Goal: Task Accomplishment & Management: Complete application form

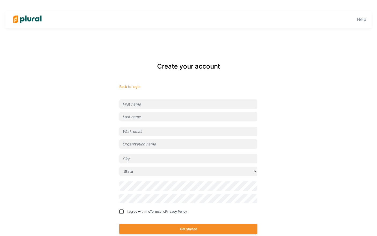
type input "[EMAIL_ADDRESS][DOMAIN_NAME]"
type input "Plural (State)"
click at [196, 101] on input "text" at bounding box center [188, 104] width 138 height 9
click at [184, 105] on input "text" at bounding box center [188, 104] width 138 height 9
type input "Chimzi"
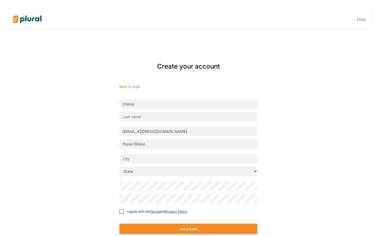
click at [138, 116] on input "text" at bounding box center [188, 116] width 138 height 9
type input "Chiorlu"
click at [76, 147] on div "Create your account Back to login Chimzi Chiorlu chimzi+prod-helper@pluralpolic…" at bounding box center [188, 152] width 325 height 192
click at [132, 156] on input "text" at bounding box center [188, 158] width 138 height 9
type input "Lagos"
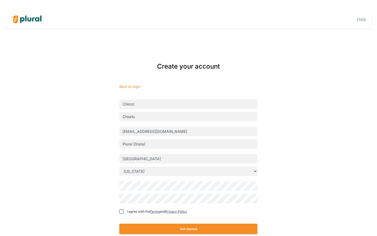
click at [152, 170] on select "State Alabama Alaska American Samoa Arizona Arkansas California Colorado Connec…" at bounding box center [188, 171] width 138 height 9
select select "MA"
click at [119, 167] on select "State Alabama Alaska American Samoa Arizona Arkansas California Colorado Connec…" at bounding box center [188, 171] width 138 height 9
click at [154, 158] on input "Lagos" at bounding box center [188, 158] width 138 height 9
type input "L"
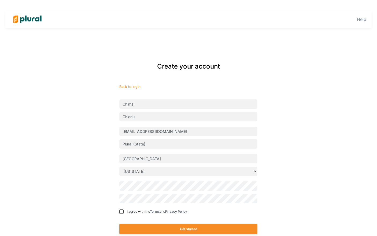
type input "Boston"
click at [118, 211] on div "Create your account Back to login Chimzi Chiorlu chimzi+prod-helper@pluralpolic…" at bounding box center [189, 152] width 217 height 192
click at [122, 212] on input "I agree with the Terms and Privacy Policy" at bounding box center [121, 212] width 4 height 4
checkbox input "true"
click at [160, 226] on button "Get started" at bounding box center [188, 229] width 138 height 10
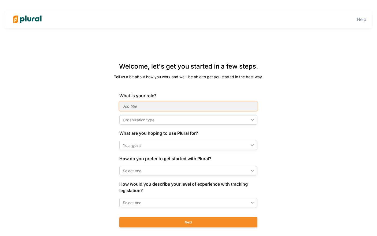
click at [176, 107] on input "text" at bounding box center [188, 106] width 138 height 9
click at [163, 124] on div "Organization type ic_keyboard_arrow_down" at bounding box center [188, 119] width 138 height 9
drag, startPoint x: 163, startPoint y: 105, endPoint x: 122, endPoint y: 105, distance: 40.8
click at [122, 105] on input "Executive Assistant" at bounding box center [188, 106] width 138 height 9
click at [133, 121] on div "Organization type" at bounding box center [186, 120] width 126 height 6
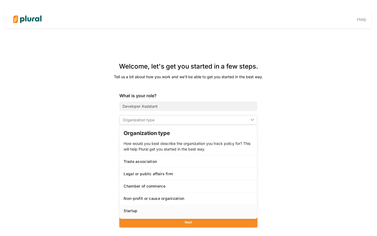
click at [136, 210] on div "Startup" at bounding box center [189, 211] width 130 height 5
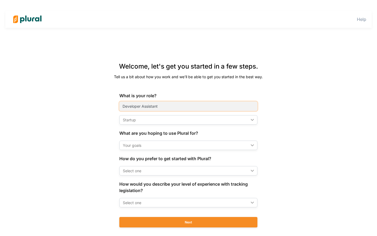
click at [141, 106] on input "Developer Assistant" at bounding box center [188, 106] width 138 height 9
type input "Dev Assistant"
click at [146, 119] on div "Startup" at bounding box center [186, 120] width 126 height 6
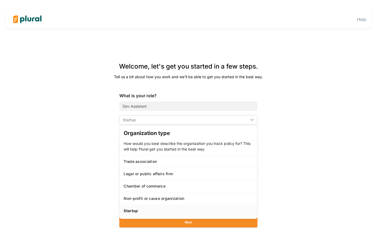
click at [96, 163] on div "Welcome, let's get you started in a few steps. Tell us a bit about how you work…" at bounding box center [189, 148] width 217 height 185
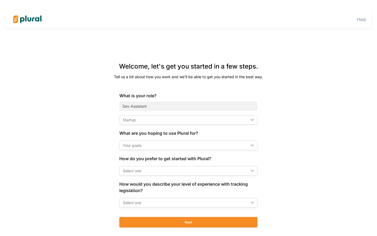
click at [160, 141] on div "Your goals ic_keyboard_arrow_down" at bounding box center [188, 145] width 138 height 9
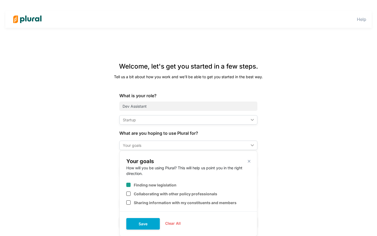
click at [146, 187] on label "Finding new legislation" at bounding box center [155, 185] width 43 height 5
checkbox input "true"
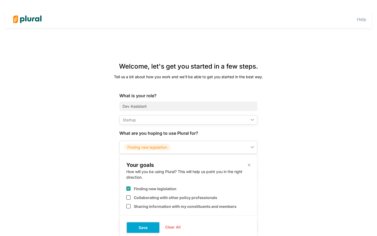
click at [138, 225] on button "Save" at bounding box center [143, 228] width 34 height 12
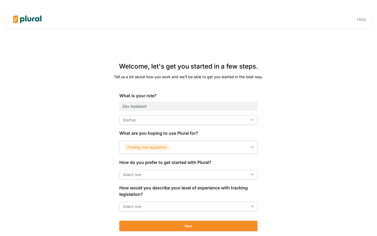
click at [142, 173] on div "Select one" at bounding box center [186, 175] width 126 height 6
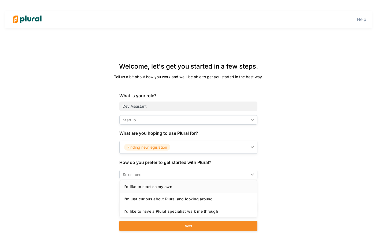
click at [147, 185] on div "I'd like to start on my own" at bounding box center [189, 187] width 130 height 5
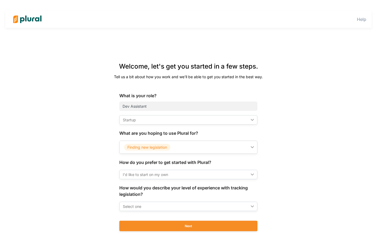
click at [140, 207] on div "Select one" at bounding box center [186, 207] width 126 height 6
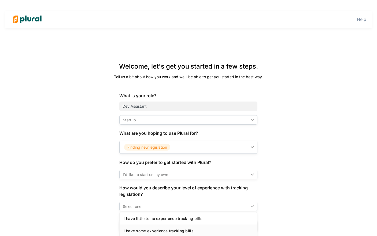
click at [149, 228] on link "I have some experience tracking bills" at bounding box center [188, 231] width 137 height 12
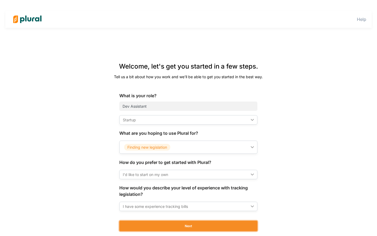
click at [149, 228] on button "Next" at bounding box center [188, 226] width 138 height 10
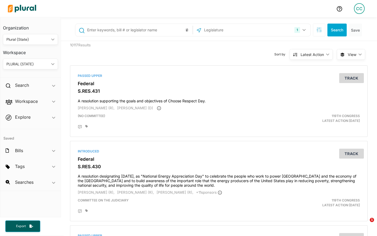
click at [361, 10] on div "CC" at bounding box center [359, 8] width 11 height 11
click at [351, 35] on link "Notification Settings" at bounding box center [345, 37] width 47 height 13
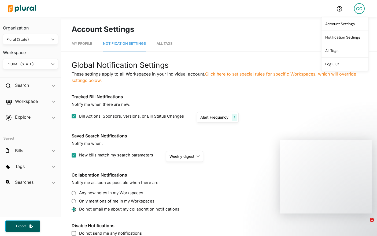
click at [102, 192] on label "Any new notes in my Workspaces" at bounding box center [219, 193] width 295 height 6
click at [73, 192] on input "Any new notes in my Workspaces" at bounding box center [74, 193] width 4 height 4
radio input "true"
radio input "false"
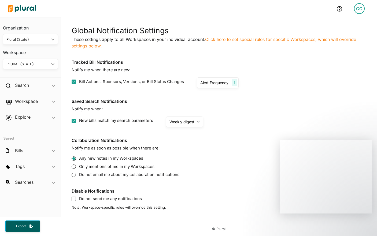
click at [33, 5] on img at bounding box center [22, 8] width 38 height 19
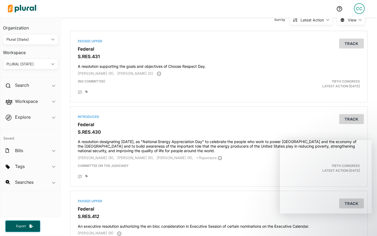
click at [48, 64] on div "PLURAL (STATE)" at bounding box center [27, 64] width 43 height 6
click at [361, 10] on div "CC" at bounding box center [359, 8] width 11 height 11
click at [348, 36] on link "Notification Settings" at bounding box center [345, 37] width 47 height 13
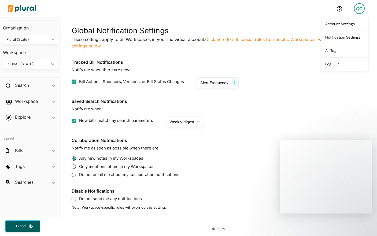
click at [210, 89] on div "Global Notification Settings These settings apply to all Workspaces in your ind…" at bounding box center [219, 118] width 295 height 186
click at [210, 82] on div "Alert Frequency" at bounding box center [215, 83] width 28 height 6
click at [203, 161] on label "Any new notes in my Workspaces" at bounding box center [219, 159] width 295 height 6
click at [192, 127] on div "Weekly digest ic_keyboard_arrow_down" at bounding box center [184, 122] width 37 height 11
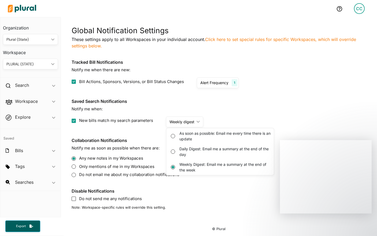
click at [265, 115] on section "Saved Search Notifications Notify me when: New bills match my search parameters…" at bounding box center [219, 113] width 295 height 28
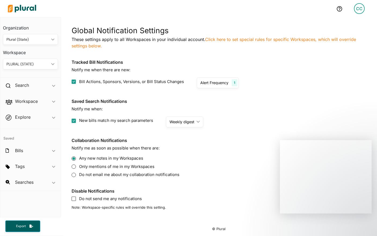
click at [21, 6] on img at bounding box center [22, 8] width 38 height 19
